Goal: Transaction & Acquisition: Purchase product/service

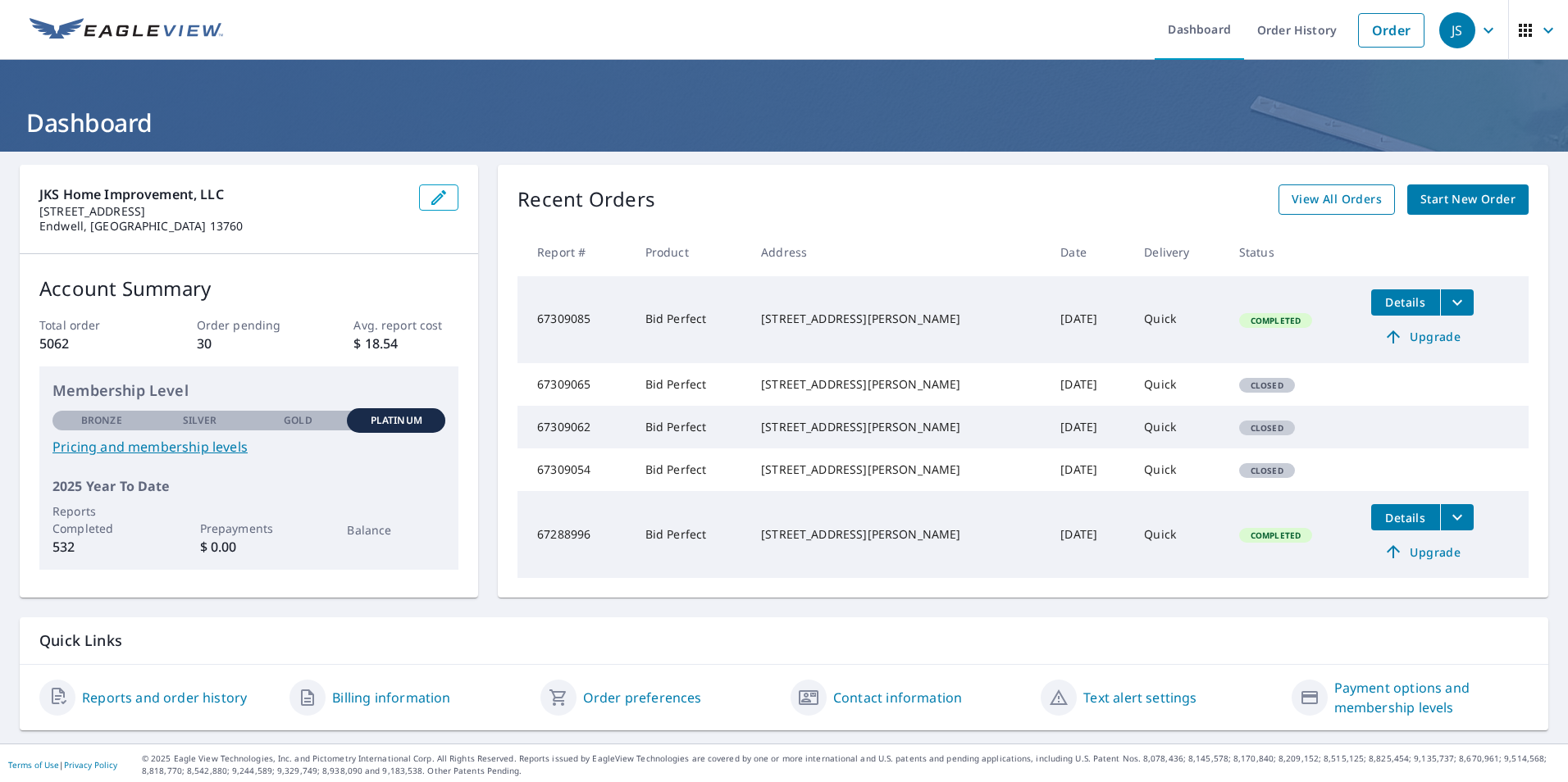
click at [1302, 189] on link "View All Orders" at bounding box center [1337, 200] width 117 height 30
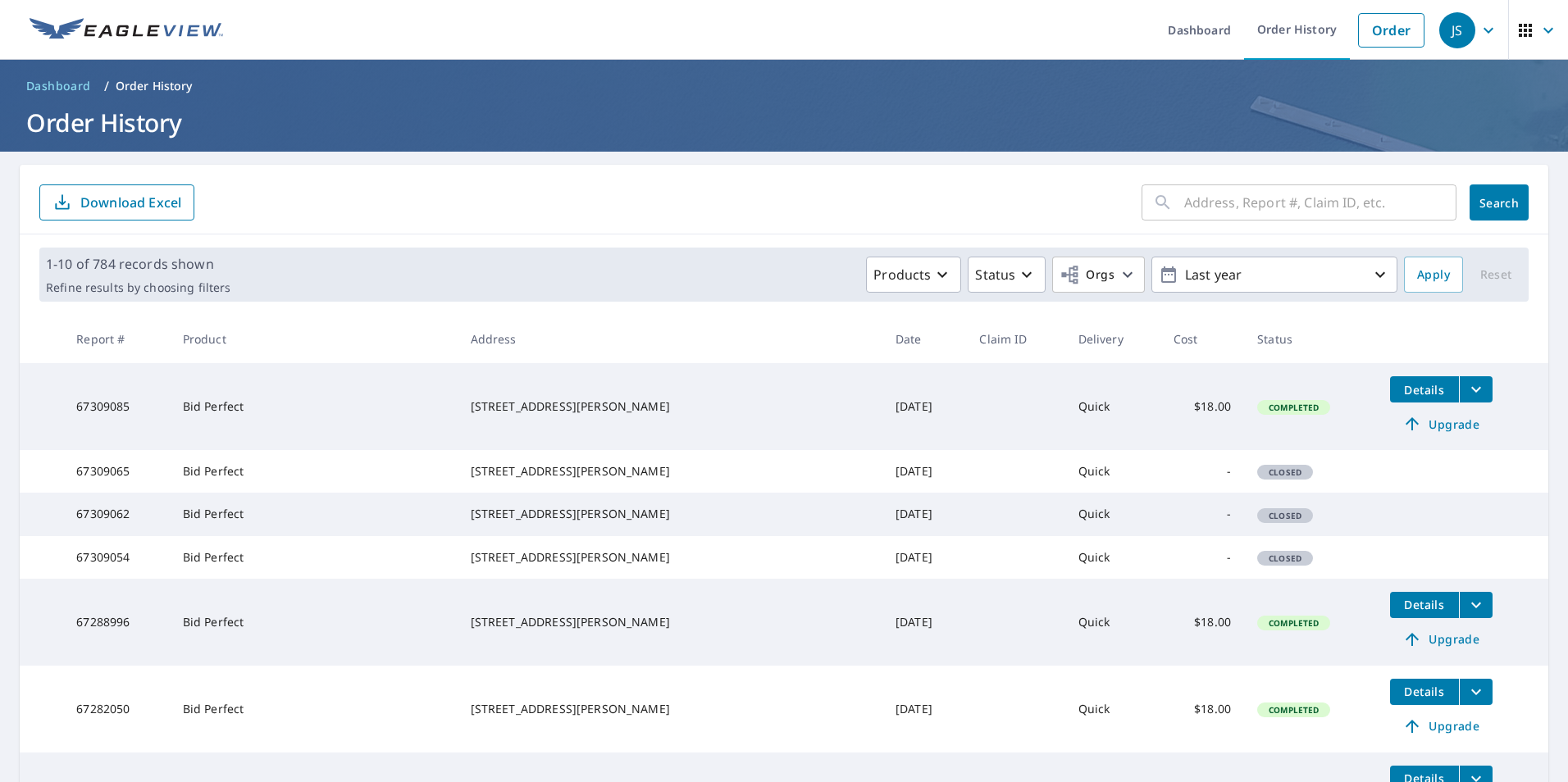
click at [1245, 198] on input "text" at bounding box center [1320, 202] width 272 height 46
type input "7 Mill st binghamton ny"
click at [1483, 209] on span "Search" at bounding box center [1499, 203] width 33 height 15
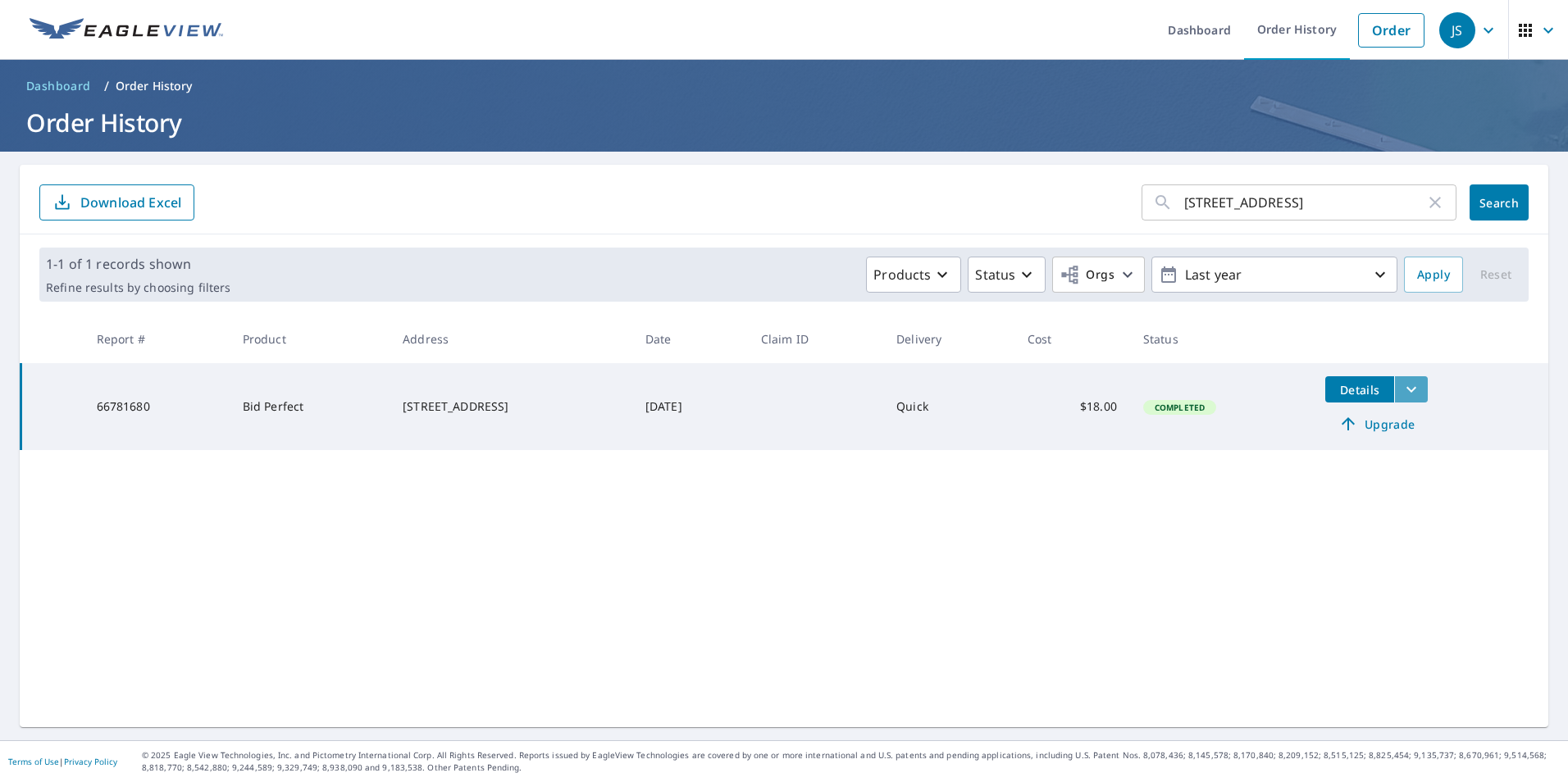
click at [1406, 388] on icon "filesDropdownBtn-66781680" at bounding box center [1411, 389] width 19 height 19
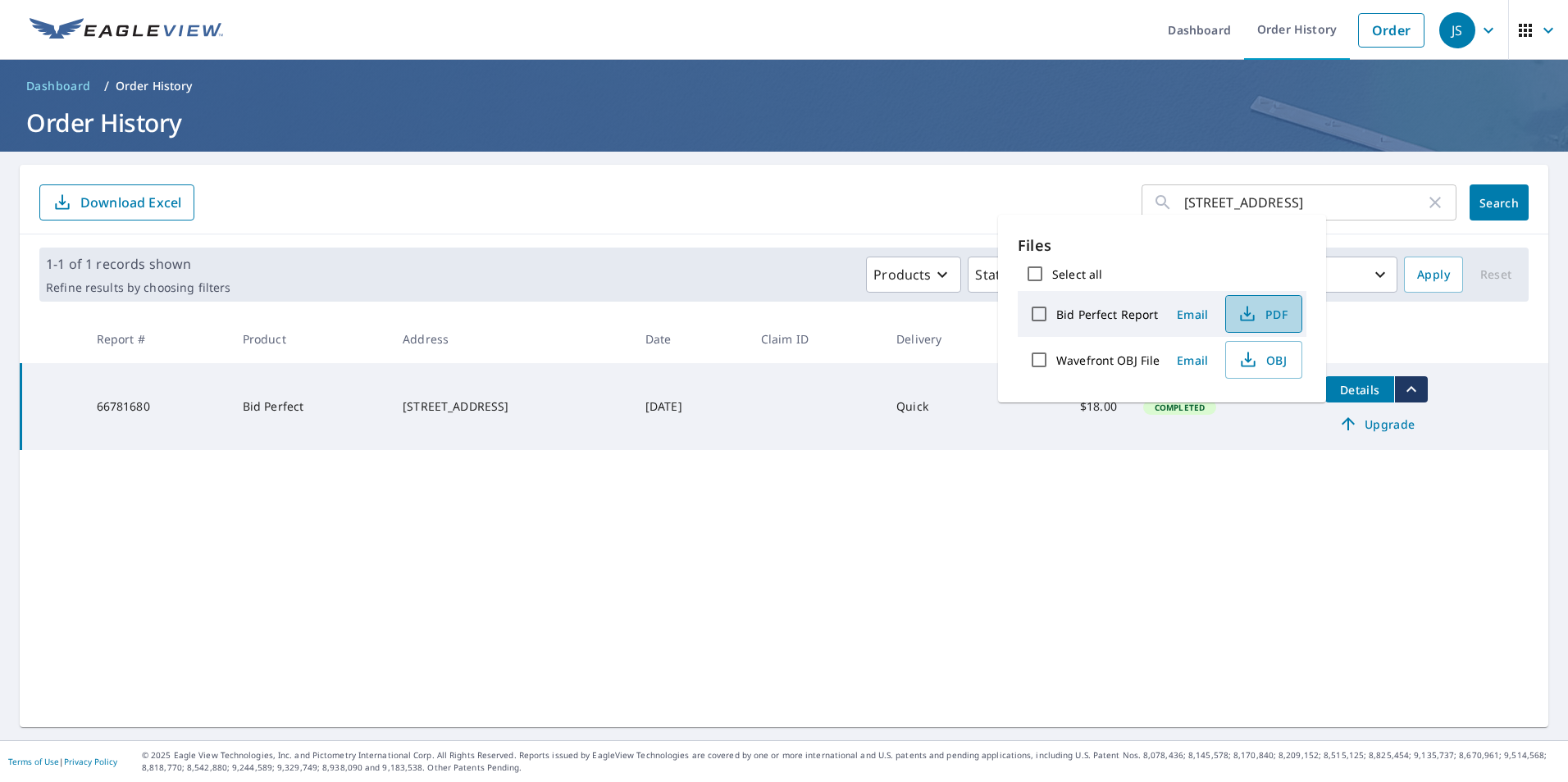
click at [1259, 322] on span "PDF" at bounding box center [1263, 314] width 52 height 19
click at [1166, 197] on div "7 Mill st binghamton ny ​" at bounding box center [1299, 202] width 315 height 36
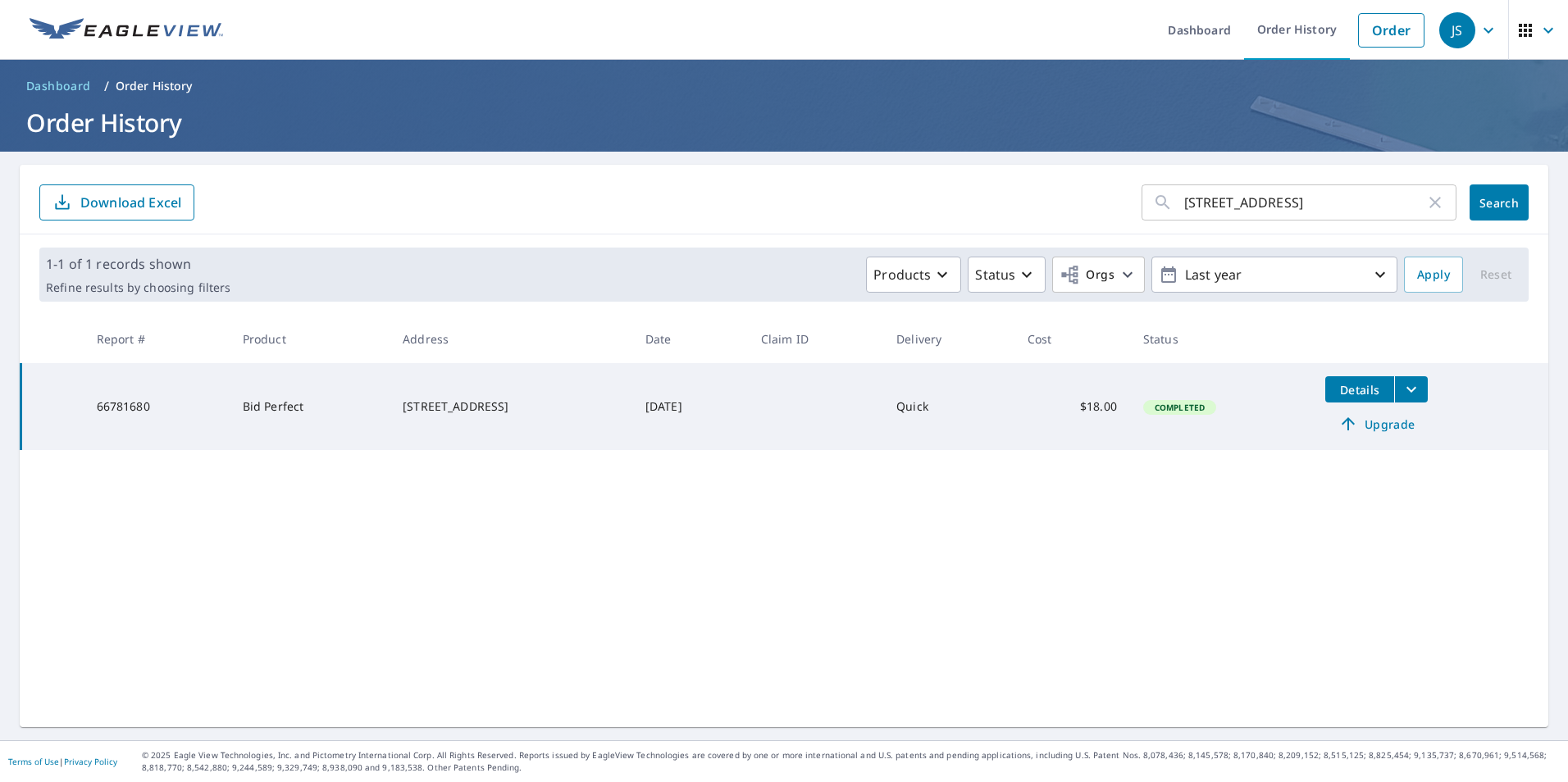
click at [1171, 205] on div "7 Mill st binghamton ny ​" at bounding box center [1299, 202] width 315 height 36
type input "107 Mill st binghamton ny"
click at [1492, 205] on span "Search" at bounding box center [1499, 203] width 33 height 15
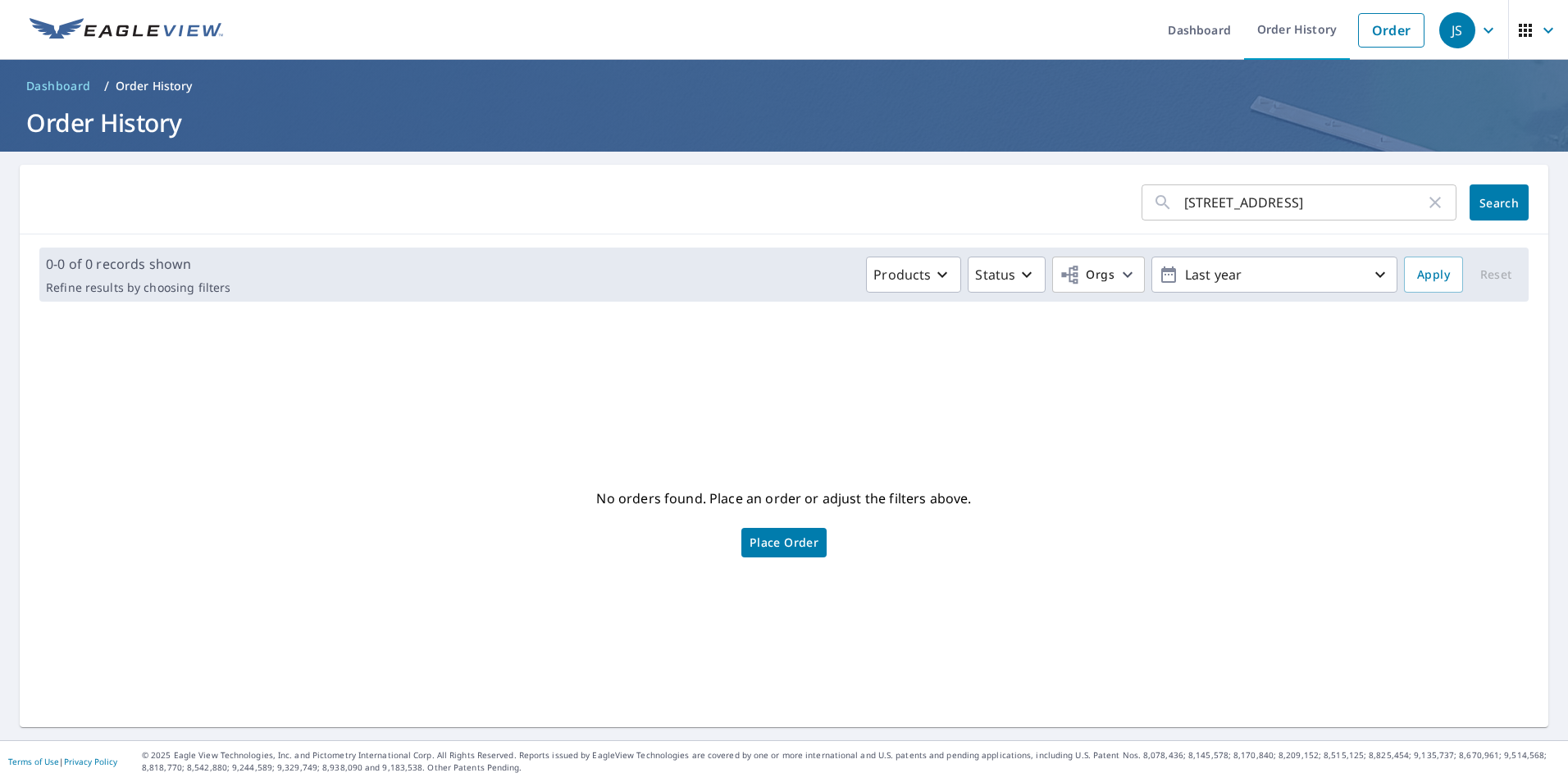
click at [1429, 210] on icon "button" at bounding box center [1435, 202] width 19 height 19
click at [1160, 205] on icon at bounding box center [1163, 202] width 19 height 19
click at [1165, 204] on div "​" at bounding box center [1299, 202] width 315 height 36
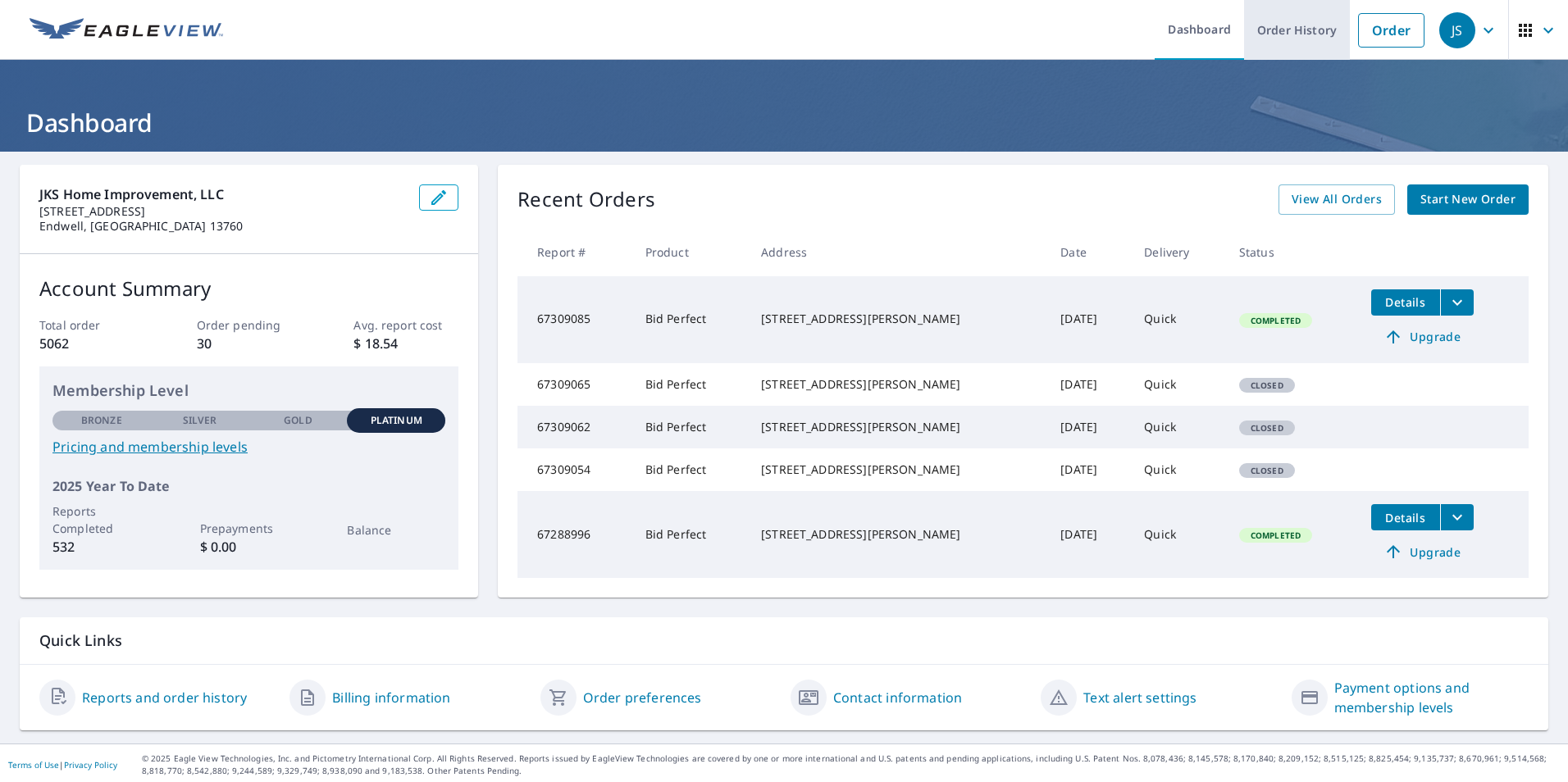
click at [1258, 28] on link "Order History" at bounding box center [1297, 30] width 106 height 60
click at [1245, 40] on link "Order History" at bounding box center [1297, 30] width 106 height 60
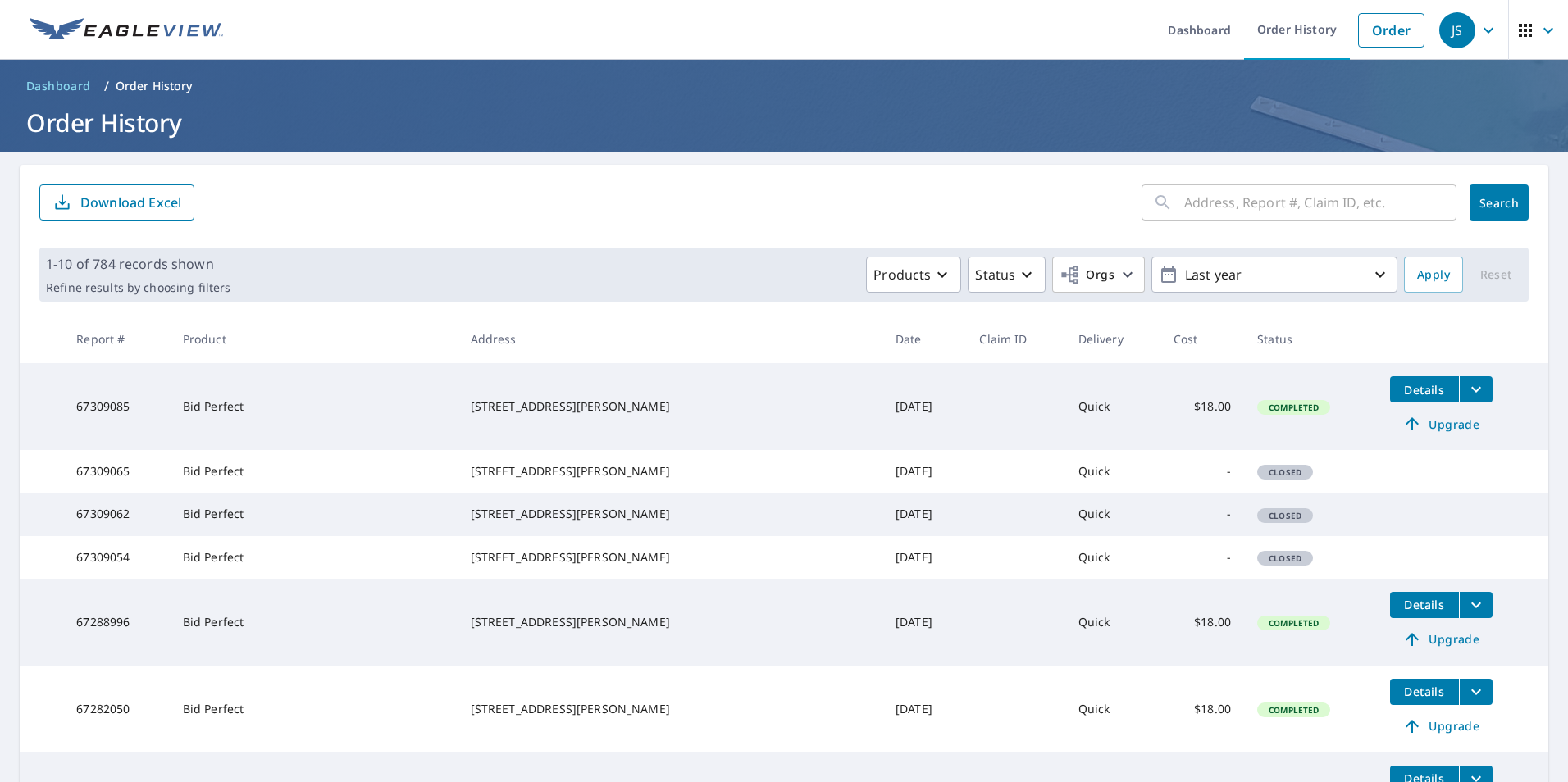
click at [1212, 205] on input "text" at bounding box center [1320, 202] width 272 height 46
type input "5"
type input "1502 oakdale rd"
click at [1485, 211] on button "Search" at bounding box center [1499, 202] width 59 height 36
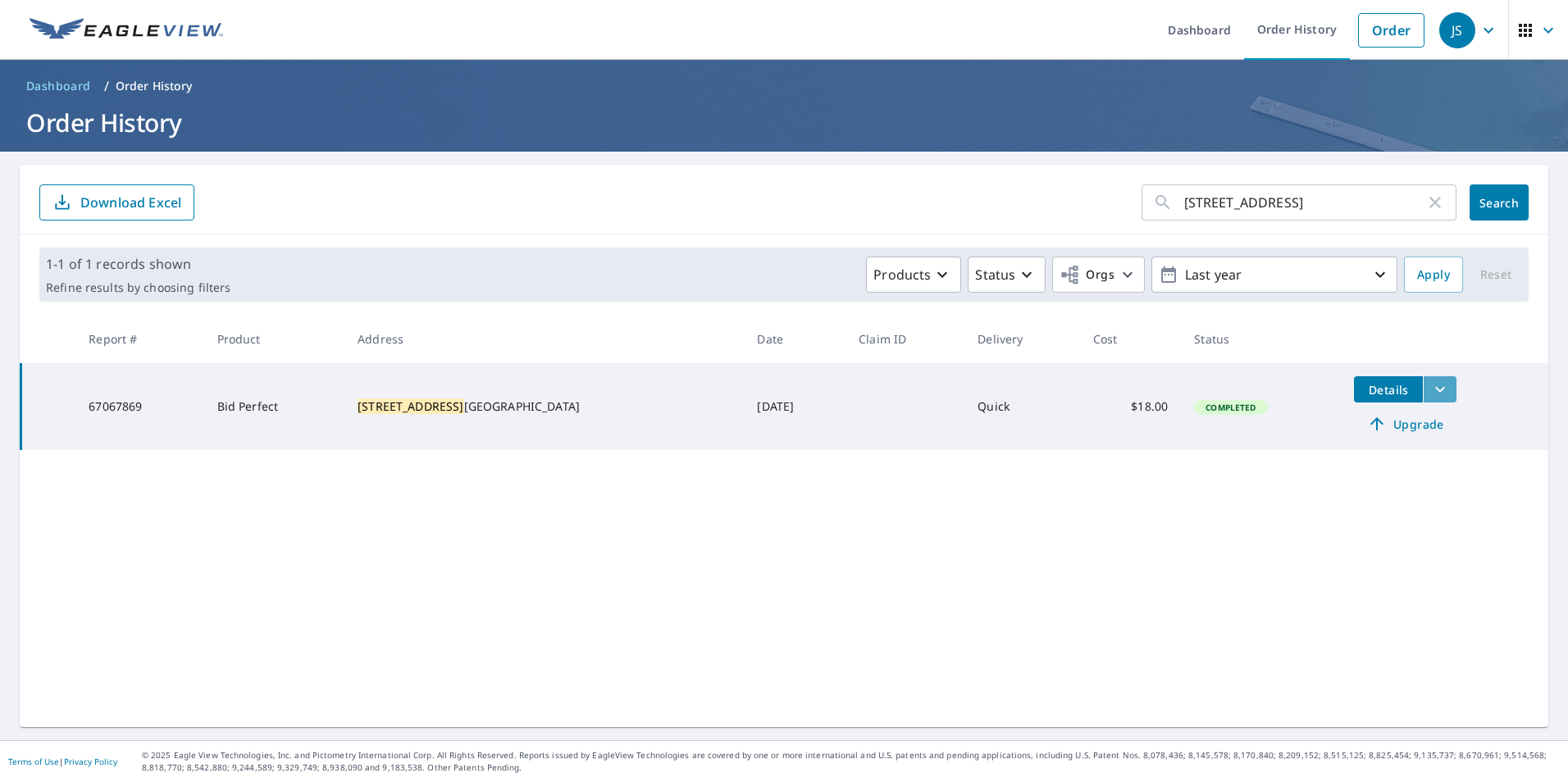
click at [1430, 386] on icon "filesDropdownBtn-67067869" at bounding box center [1439, 389] width 19 height 19
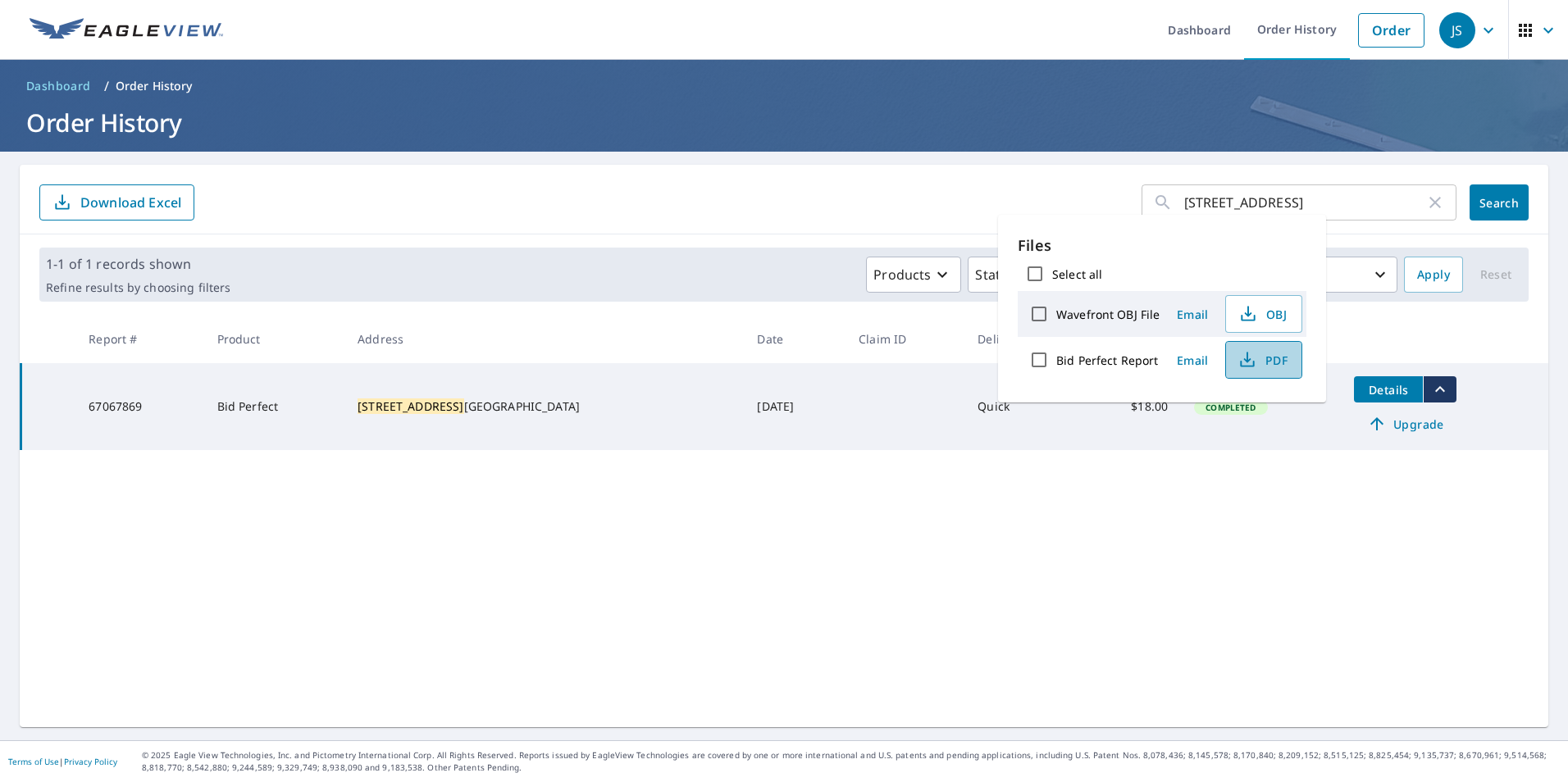
click at [1261, 363] on span "PDF" at bounding box center [1263, 359] width 52 height 19
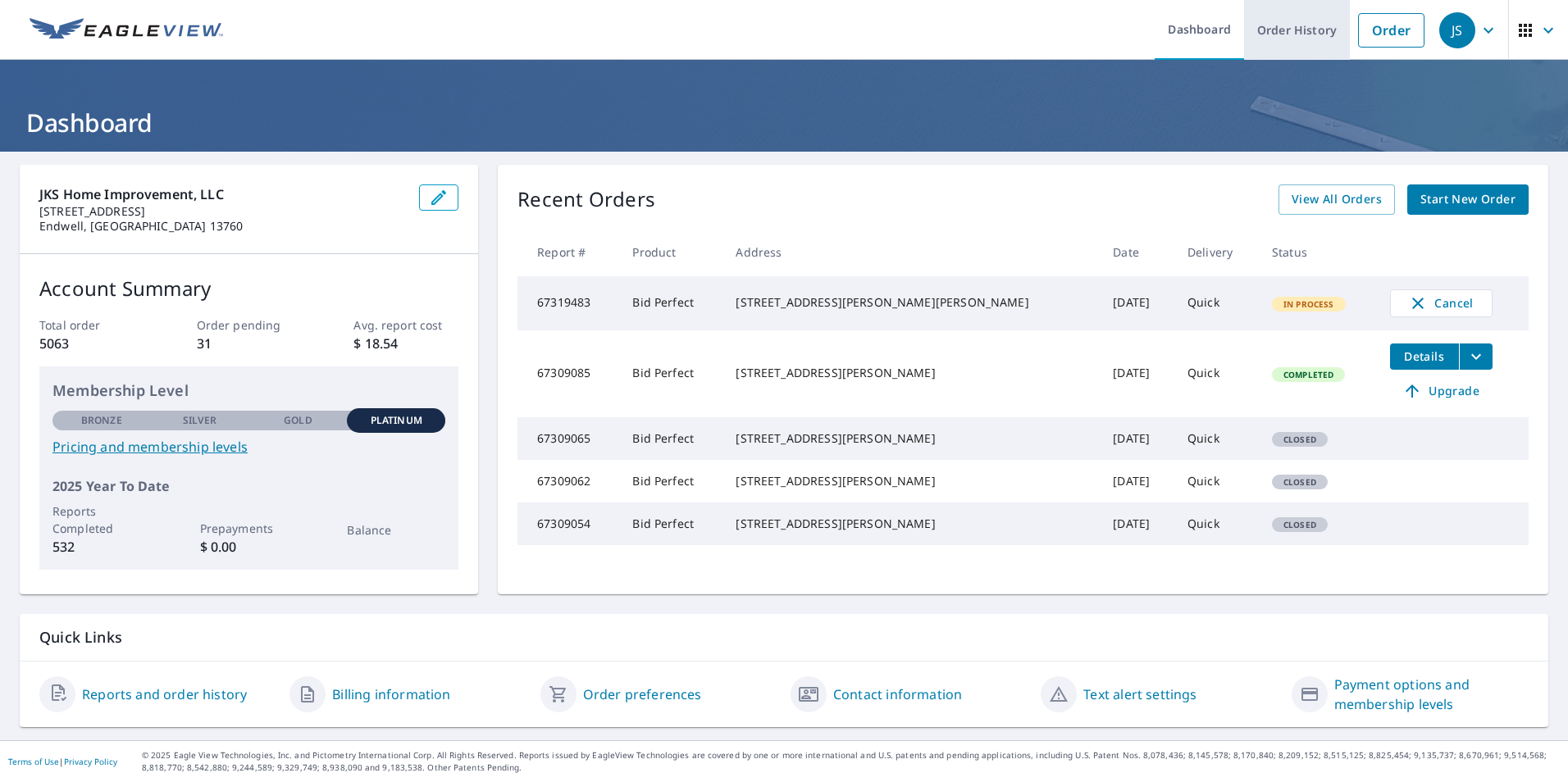
click at [1266, 34] on link "Order History" at bounding box center [1297, 30] width 106 height 60
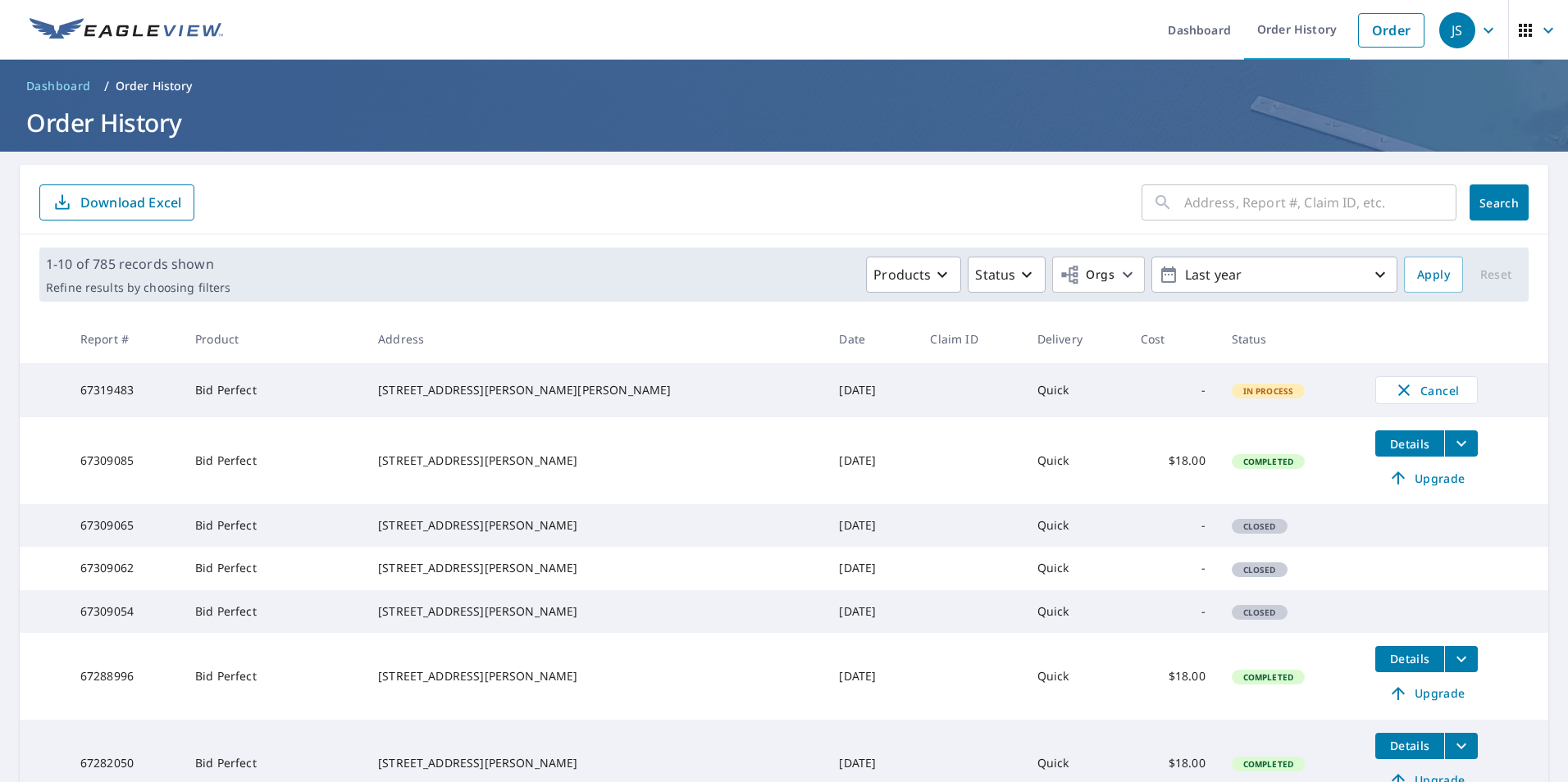
click at [1221, 189] on input "text" at bounding box center [1320, 202] width 272 height 46
type input "525 Maple"
click at [1483, 204] on span "Search" at bounding box center [1499, 203] width 33 height 15
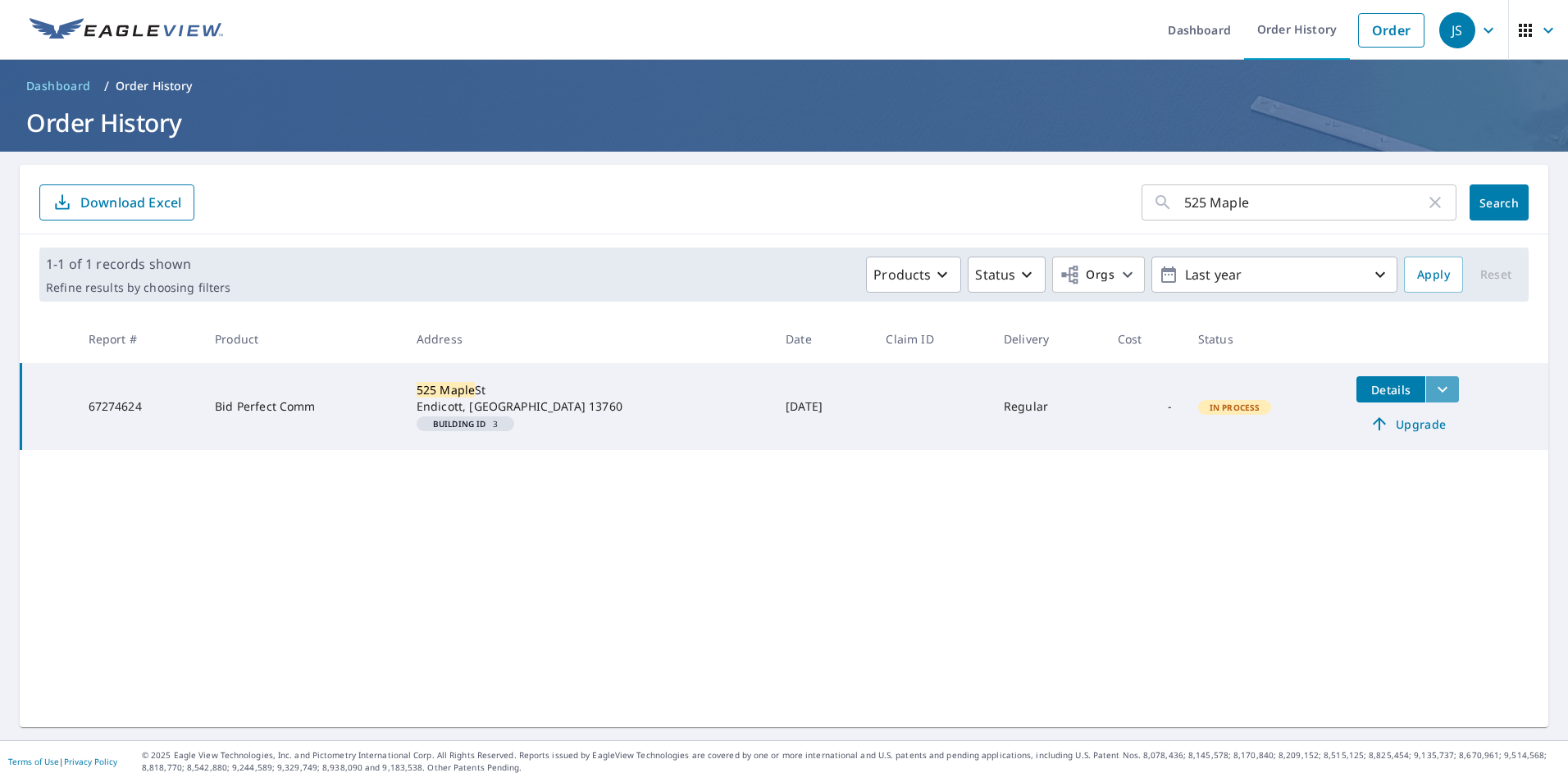
click at [1433, 387] on icon "filesDropdownBtn-67274624" at bounding box center [1442, 389] width 19 height 19
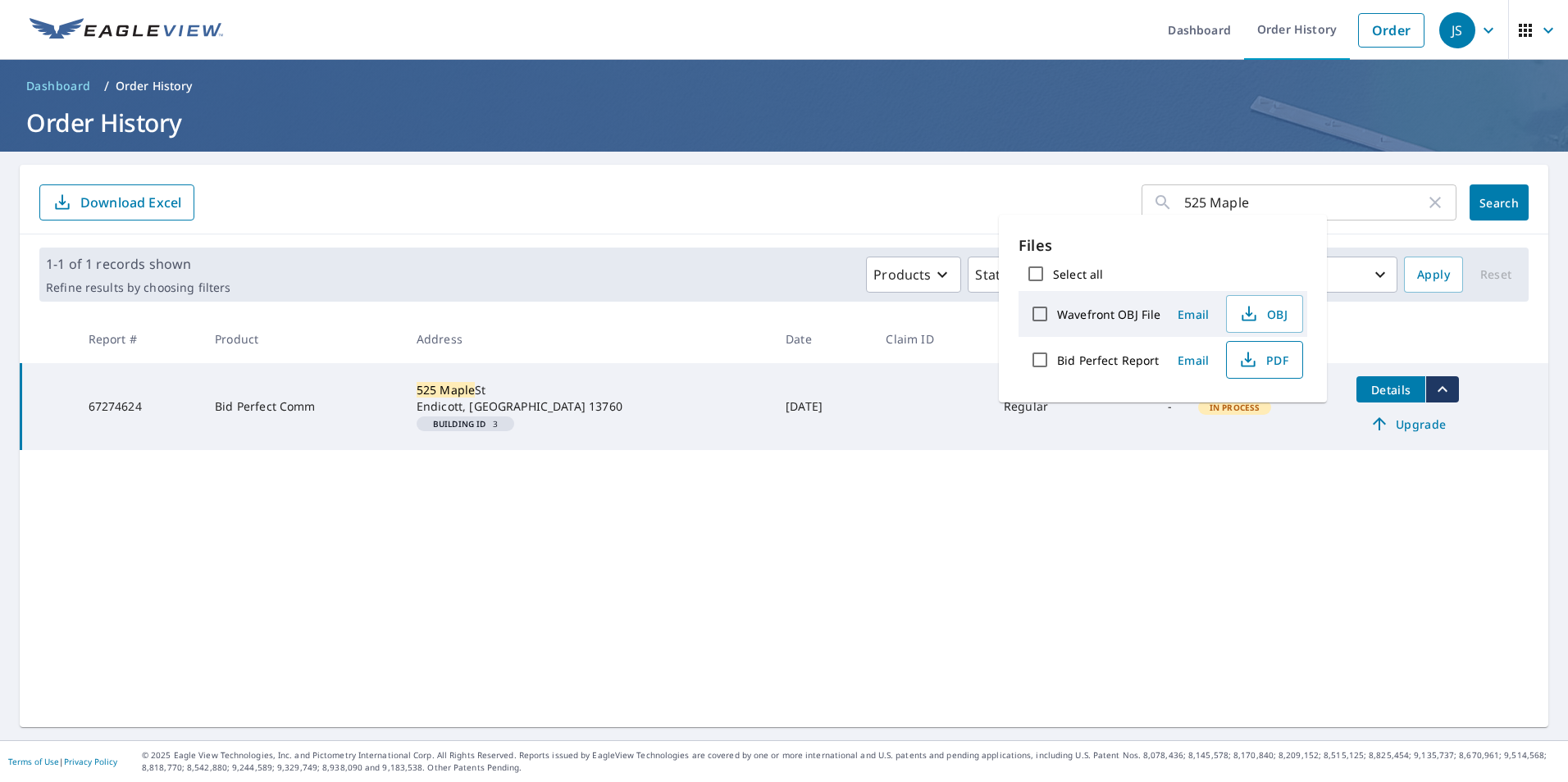
click at [1268, 364] on span "PDF" at bounding box center [1264, 359] width 52 height 19
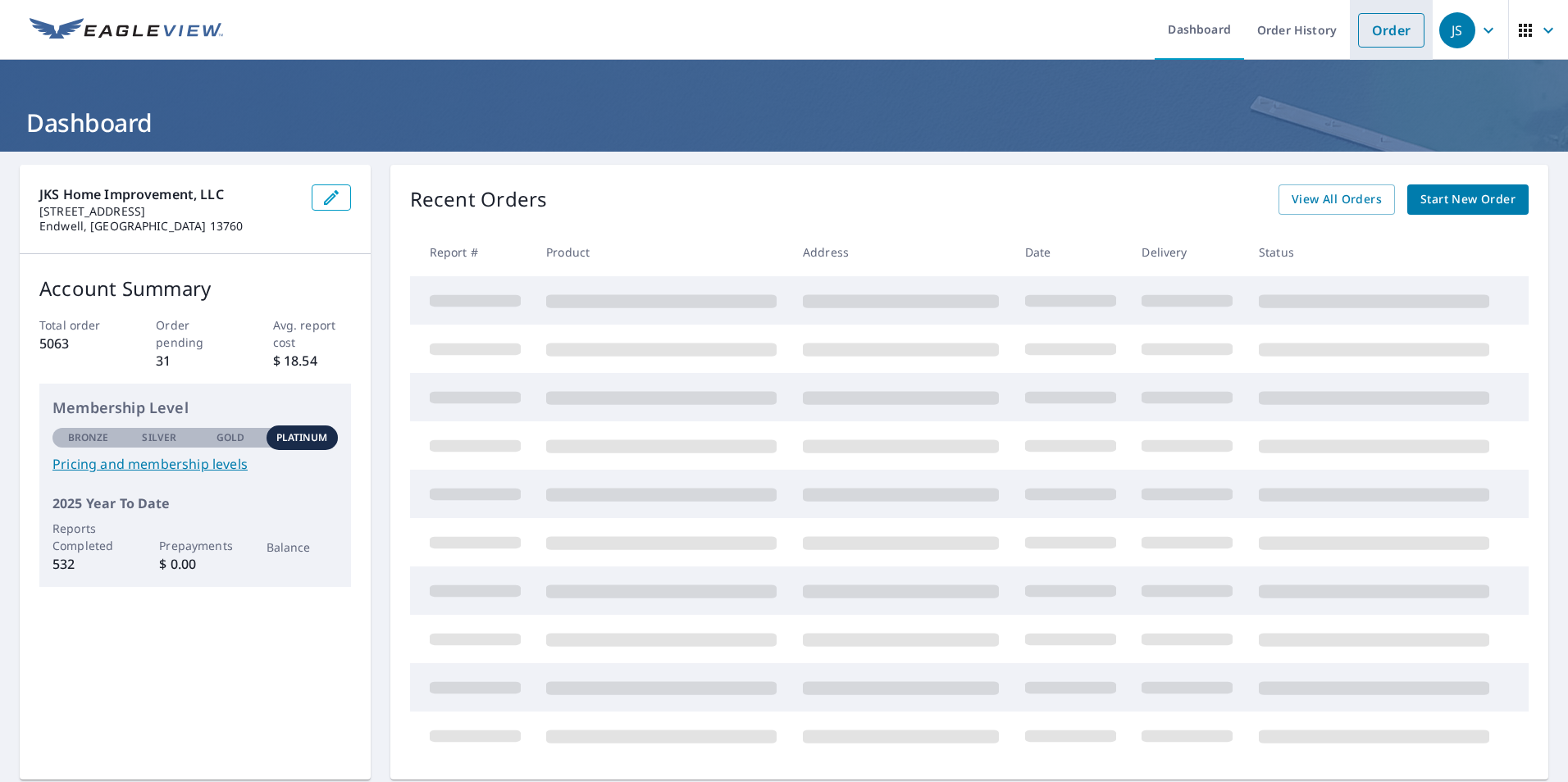
click at [1389, 29] on link "Order" at bounding box center [1391, 30] width 67 height 35
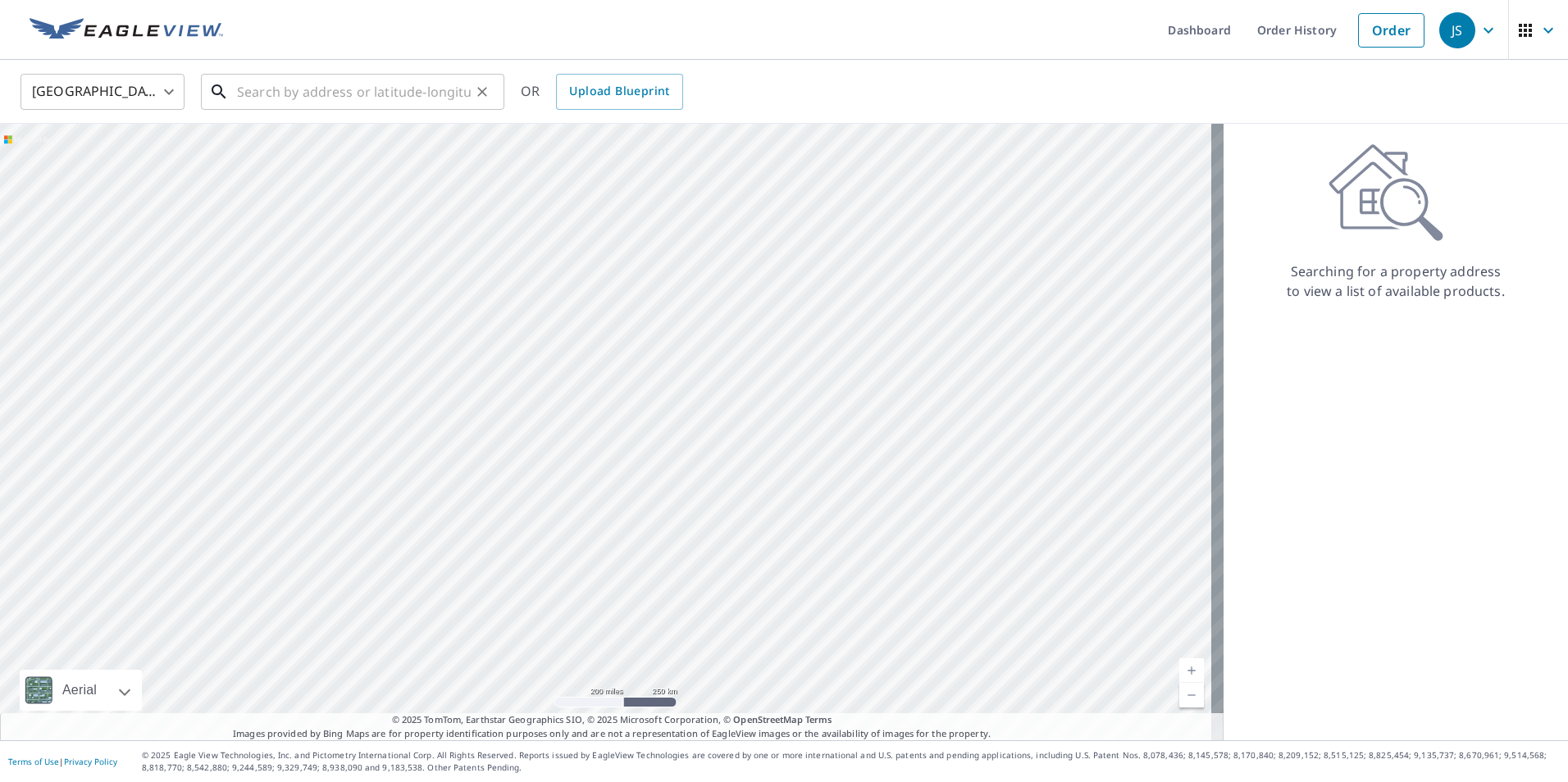
click at [423, 101] on input "text" at bounding box center [354, 91] width 233 height 46
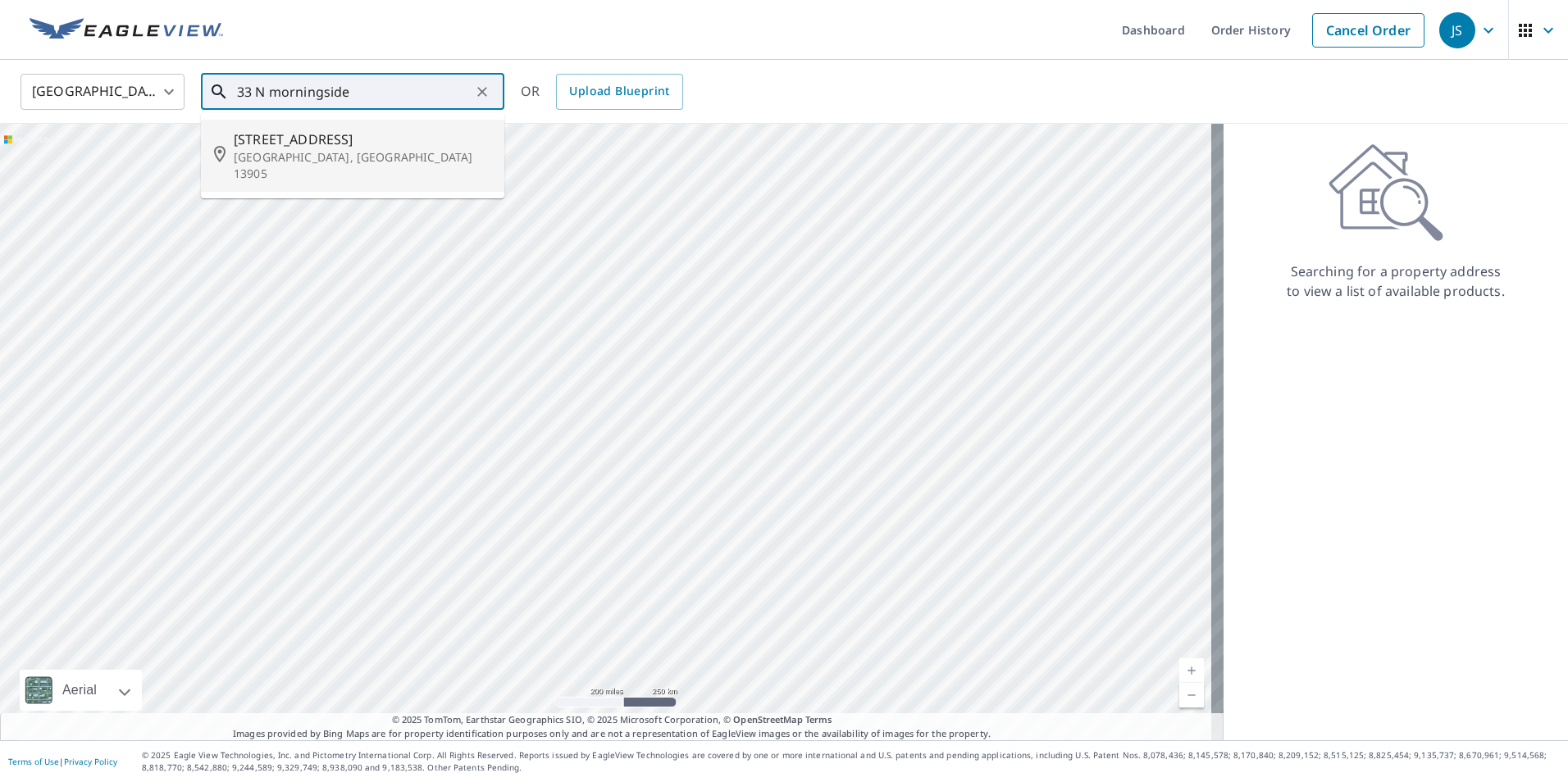
click at [328, 153] on p "Binghamton, NY 13905" at bounding box center [362, 166] width 258 height 33
type input "33 N Morningside Dr Binghamton, NY 13905"
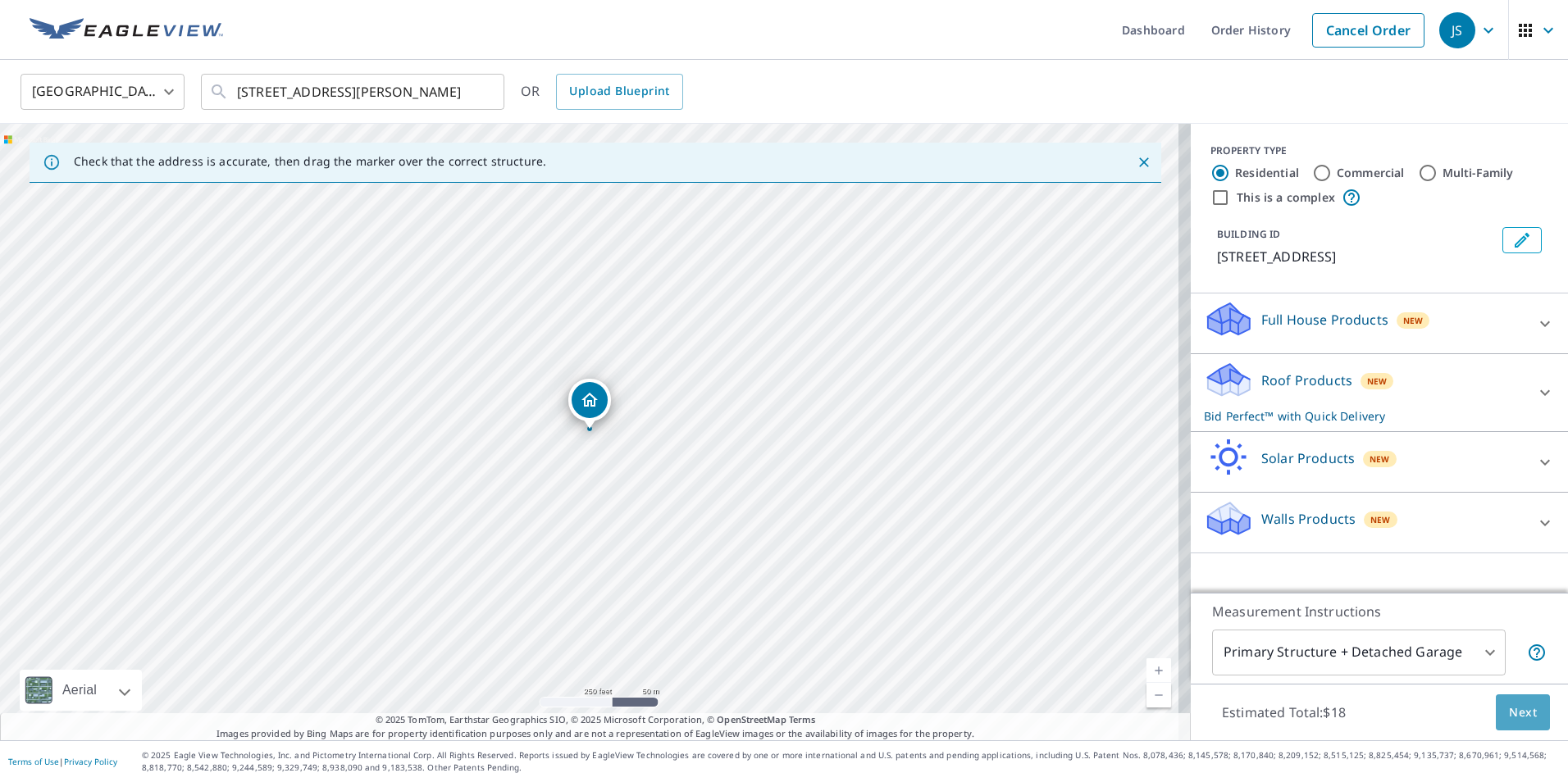
click at [1513, 717] on span "Next" at bounding box center [1522, 713] width 28 height 20
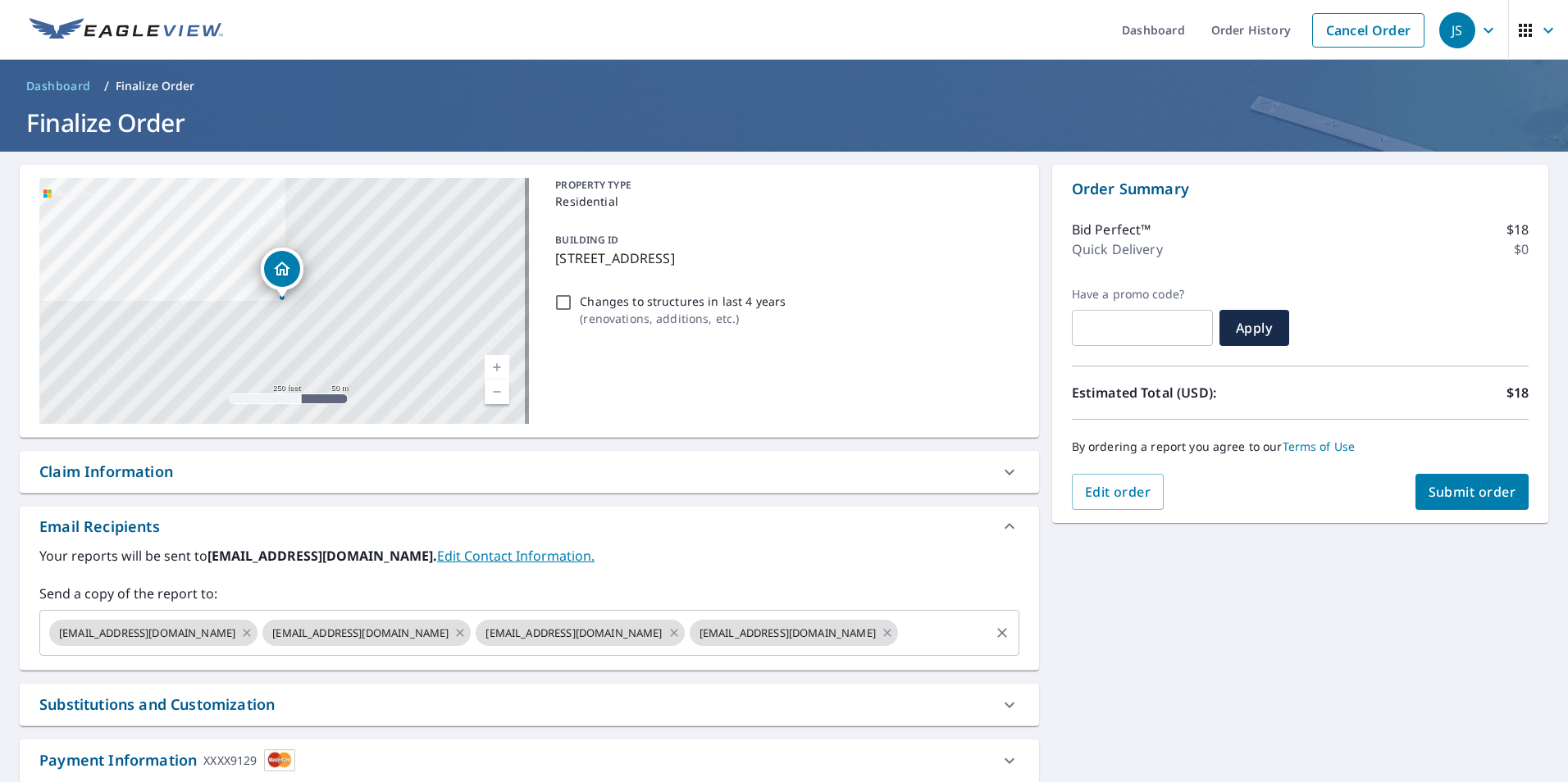
click at [453, 633] on icon at bounding box center [460, 632] width 14 height 18
click at [667, 630] on icon at bounding box center [674, 632] width 14 height 18
click at [1433, 488] on span "Submit order" at bounding box center [1472, 491] width 88 height 18
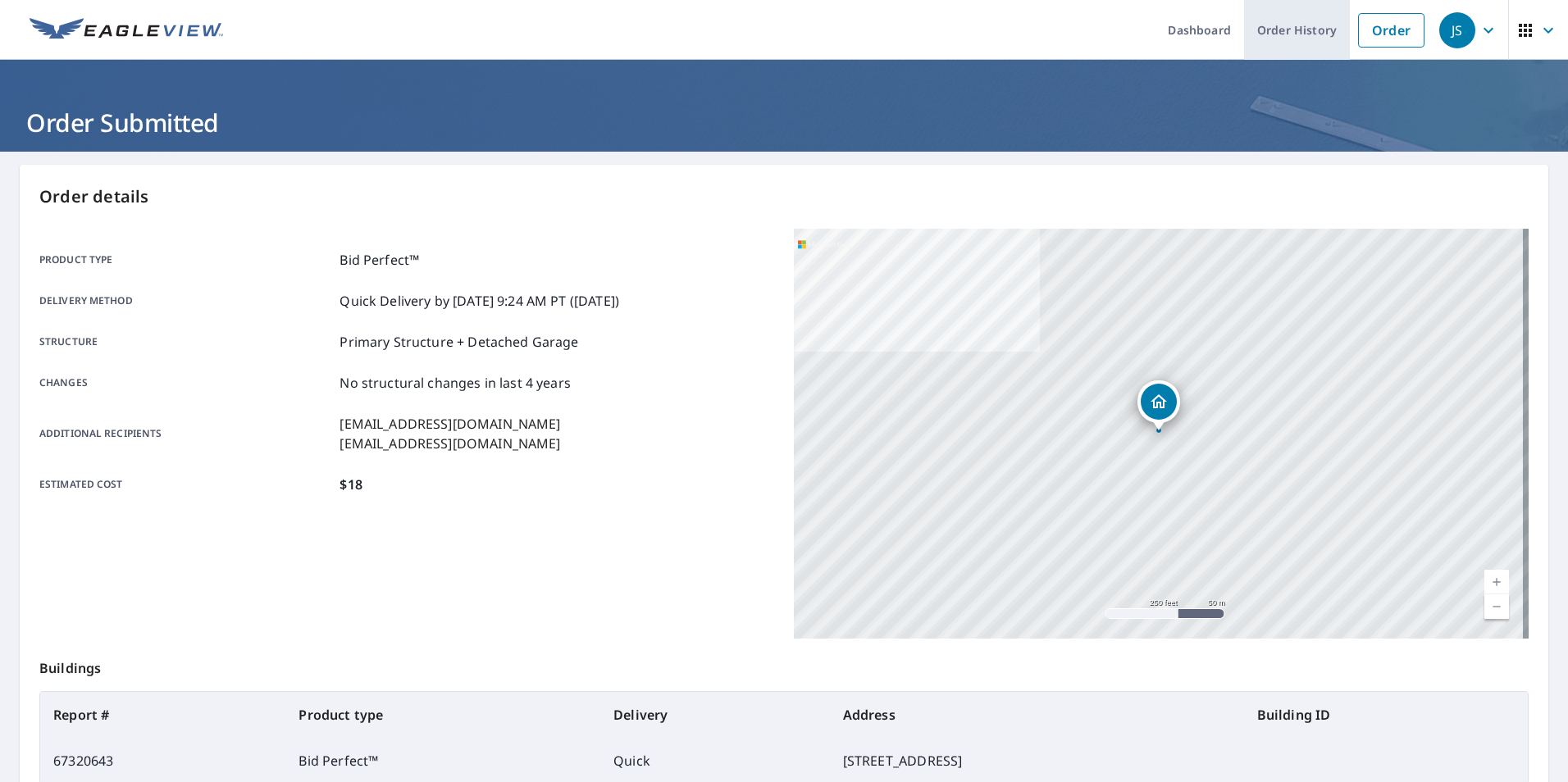
click at [1273, 30] on link "Order History" at bounding box center [1297, 30] width 106 height 60
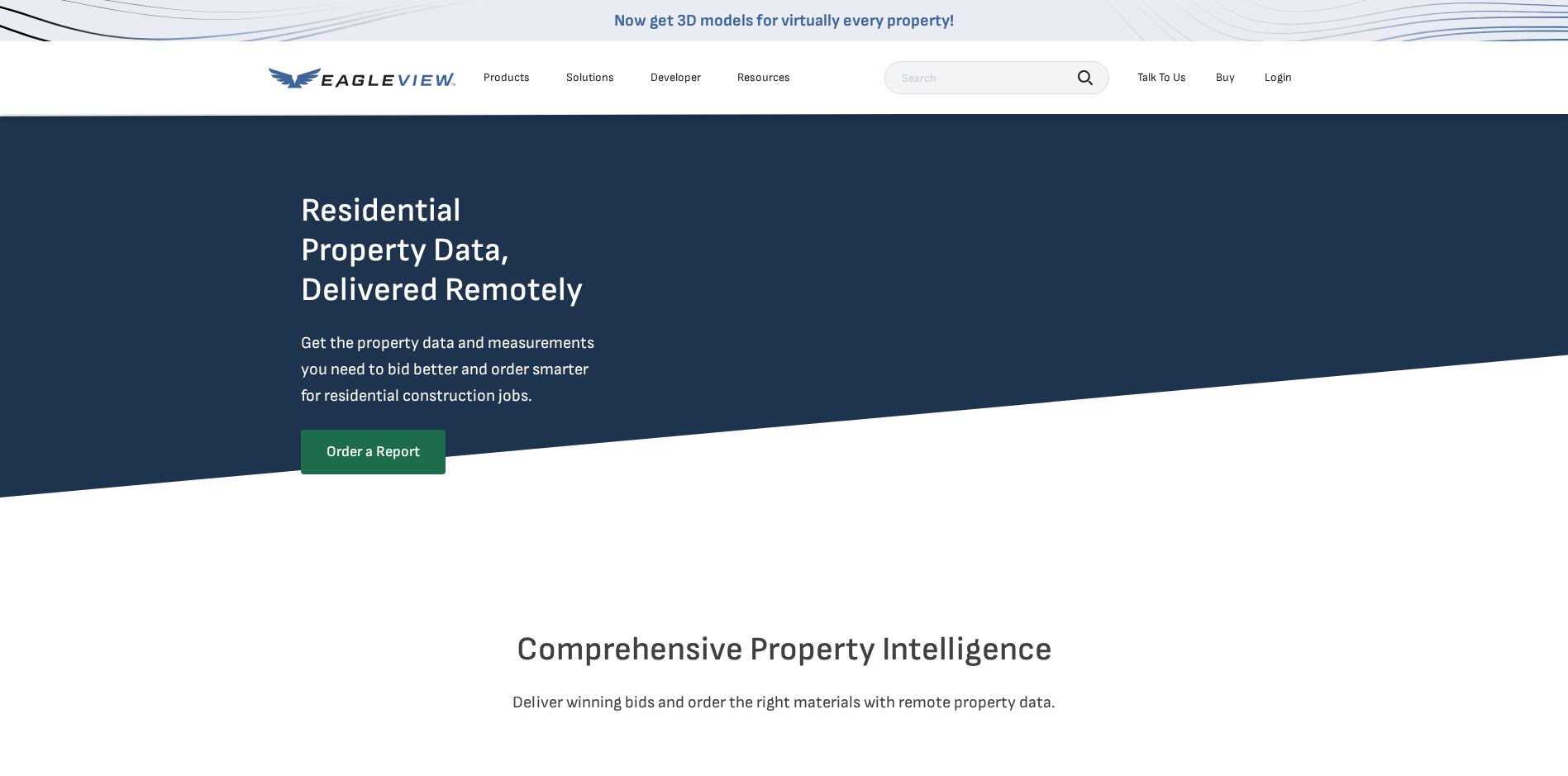
click at [1279, 79] on div "Login" at bounding box center [1278, 77] width 27 height 14
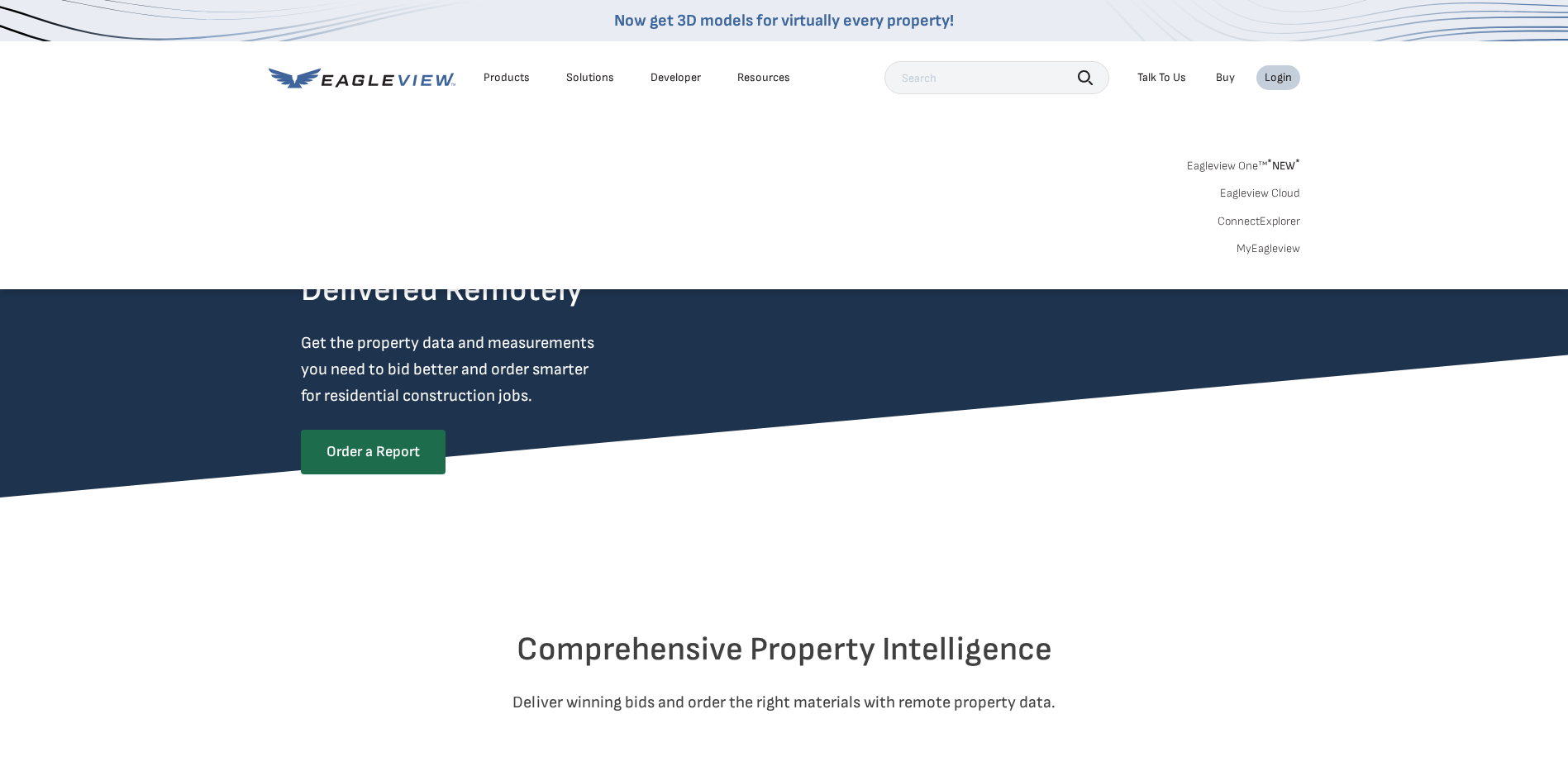
click at [1247, 250] on link "MyEagleview" at bounding box center [1268, 248] width 64 height 14
